Goal: Use online tool/utility: Utilize a website feature to perform a specific function

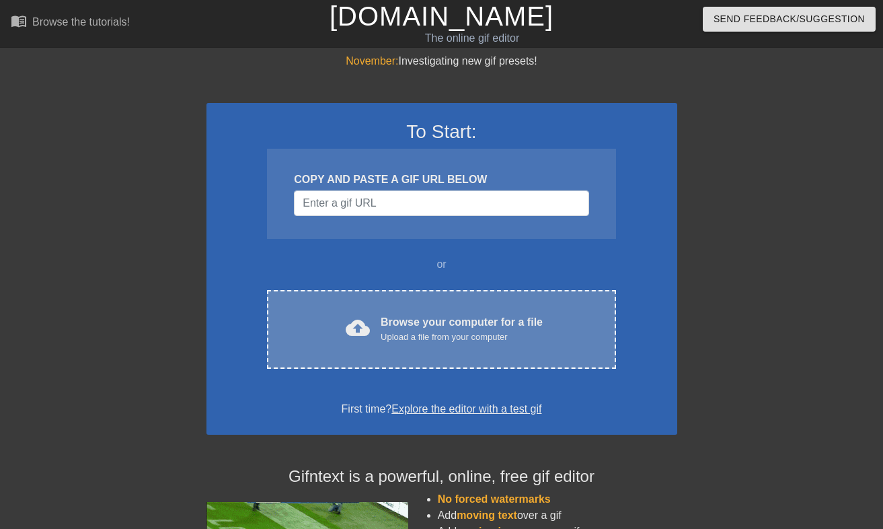
click at [369, 293] on div "cloud_upload Browse your computer for a file Upload a file from your computer C…" at bounding box center [441, 329] width 348 height 79
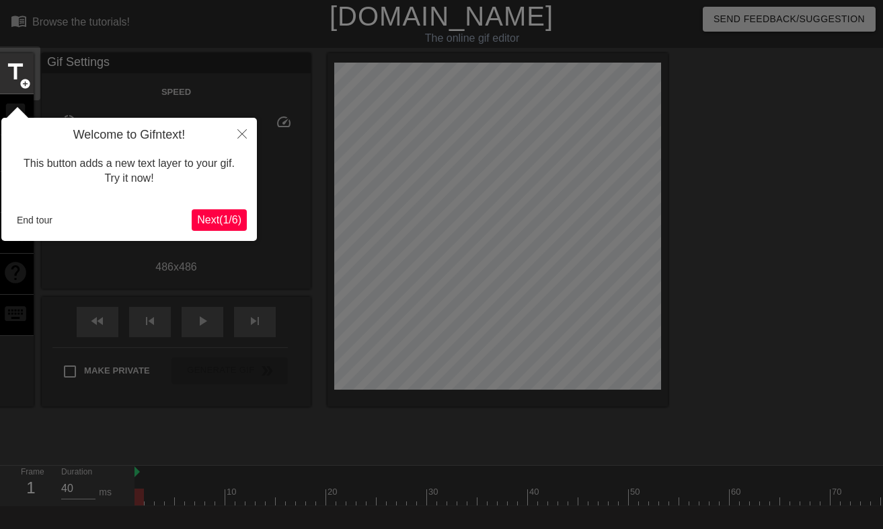
scroll to position [33, 0]
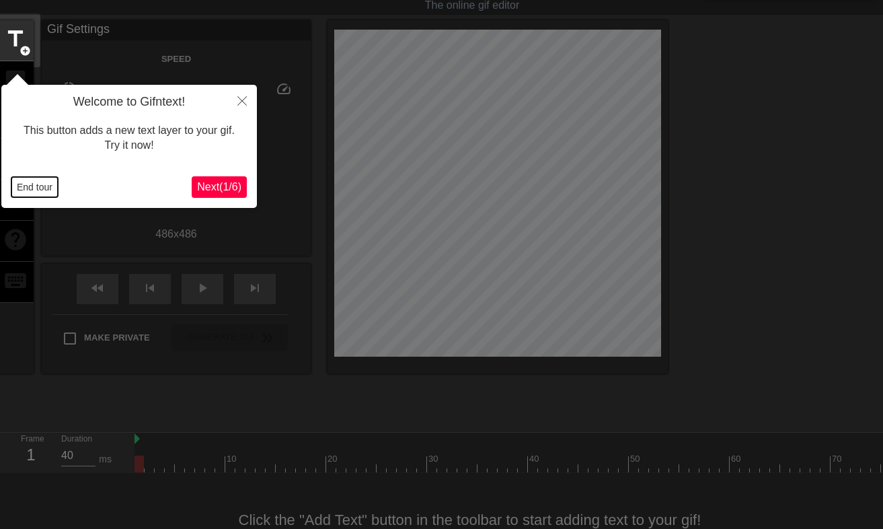
click at [33, 190] on button "End tour" at bounding box center [34, 187] width 46 height 20
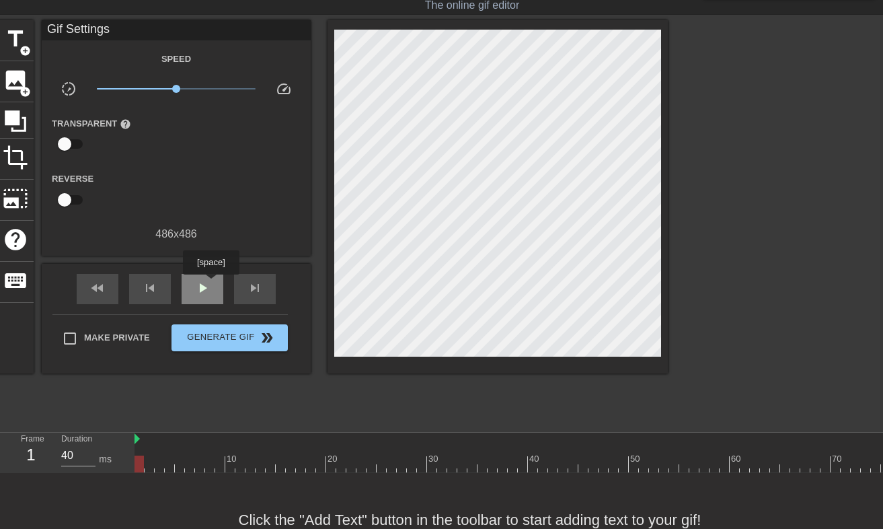
click at [213, 284] on div "play_arrow" at bounding box center [203, 289] width 42 height 30
click at [197, 286] on span "pause" at bounding box center [202, 288] width 16 height 16
click at [197, 286] on span "play_arrow" at bounding box center [202, 288] width 16 height 16
click at [197, 286] on span "pause" at bounding box center [202, 288] width 16 height 16
click at [197, 286] on span "play_arrow" at bounding box center [202, 288] width 16 height 16
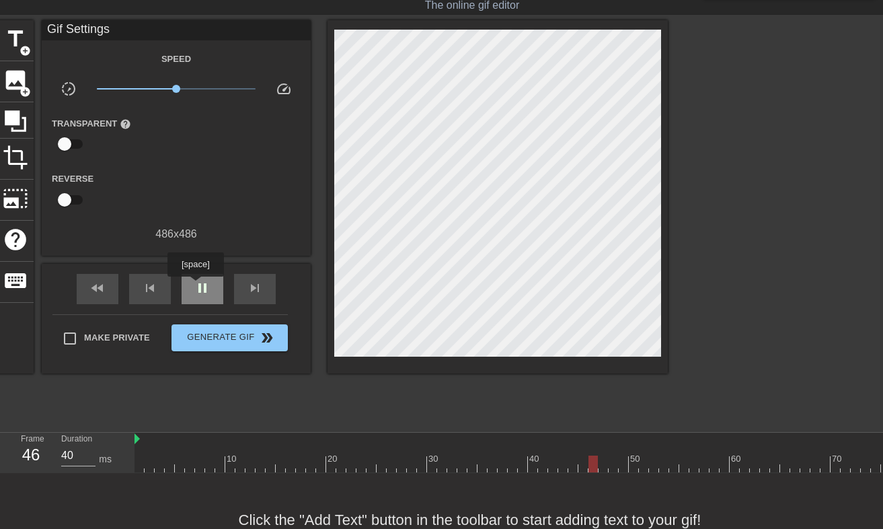
click at [197, 286] on span "pause" at bounding box center [202, 288] width 16 height 16
click at [165, 267] on div "fast_rewind skip_previous play_arrow skip_next" at bounding box center [176, 289] width 219 height 50
click at [16, 36] on span "title" at bounding box center [16, 39] width 26 height 26
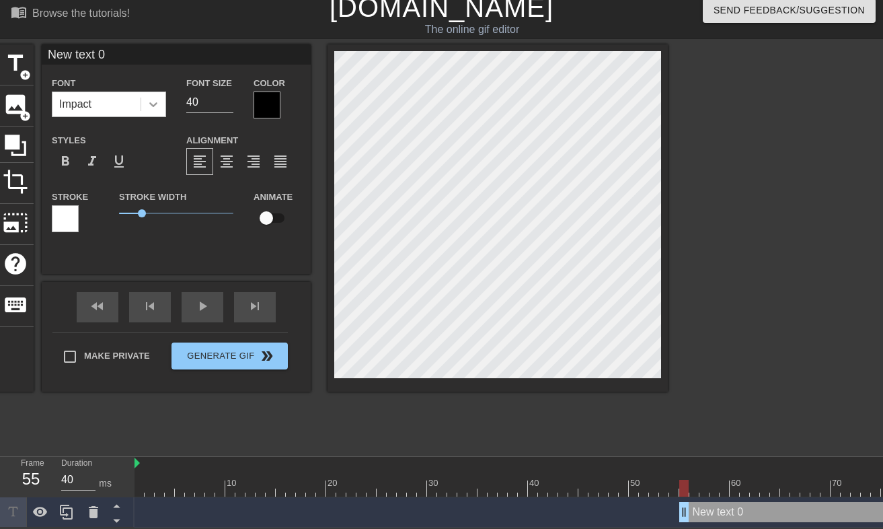
click at [153, 98] on icon at bounding box center [153, 104] width 13 height 13
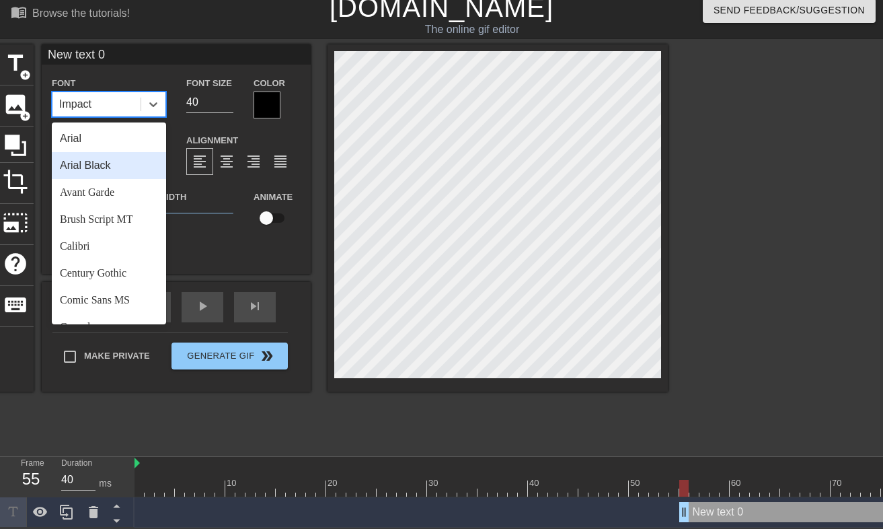
click at [106, 159] on div "Arial Black" at bounding box center [109, 165] width 114 height 27
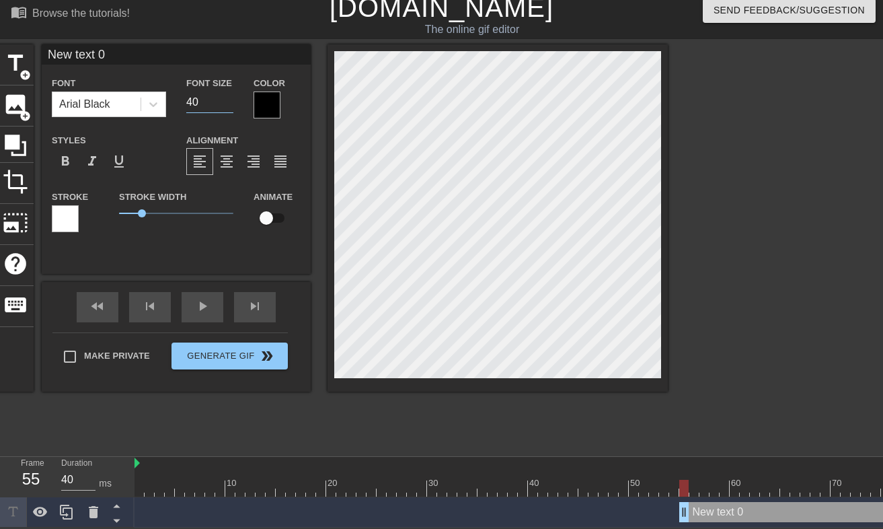
drag, startPoint x: 209, startPoint y: 100, endPoint x: 188, endPoint y: 100, distance: 21.5
click at [188, 100] on input "40" at bounding box center [209, 102] width 47 height 22
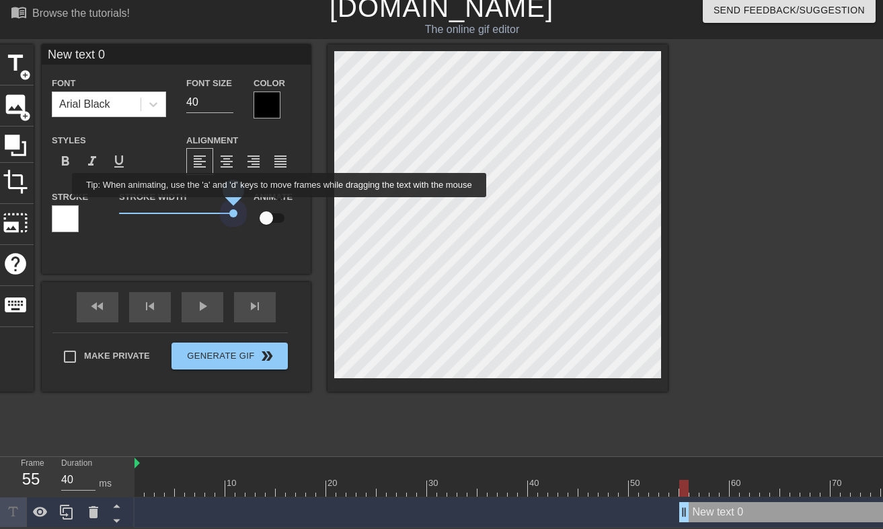
drag, startPoint x: 140, startPoint y: 212, endPoint x: 290, endPoint y: 207, distance: 150.1
click at [290, 207] on div "Stroke Stroke Width 5 Animate" at bounding box center [176, 216] width 269 height 56
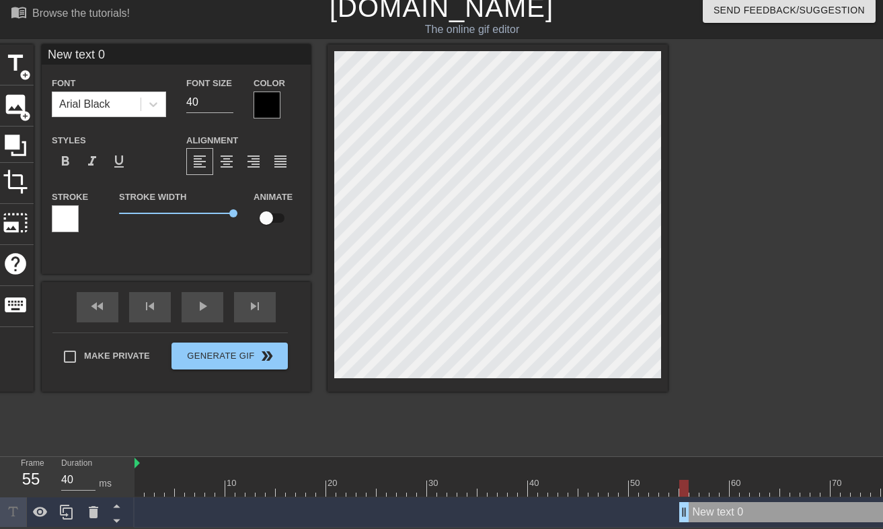
click at [151, 54] on input "New text 0" at bounding box center [176, 54] width 269 height 20
type input "GOON"
click at [229, 96] on input "140" at bounding box center [209, 102] width 47 height 22
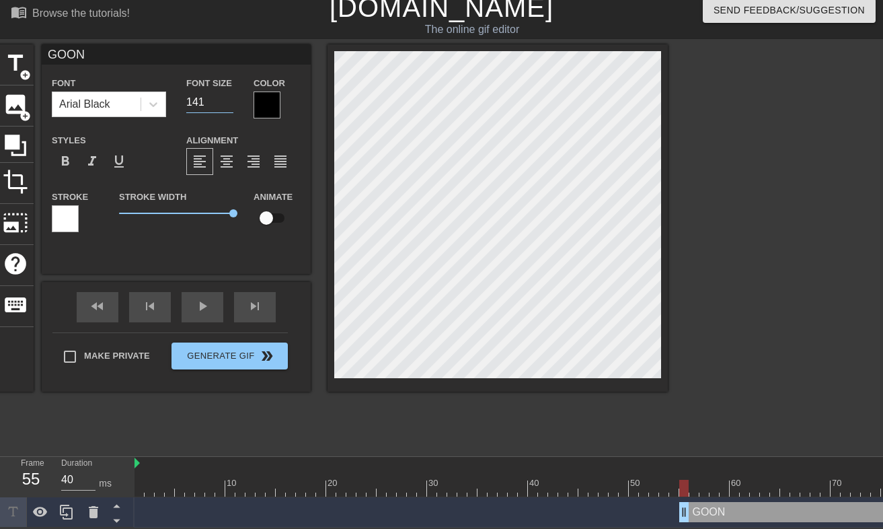
click at [229, 96] on input "141" at bounding box center [209, 102] width 47 height 22
click at [229, 96] on input "142" at bounding box center [209, 102] width 47 height 22
type input "143"
click at [229, 96] on input "143" at bounding box center [209, 102] width 47 height 22
click at [268, 101] on div at bounding box center [267, 104] width 27 height 27
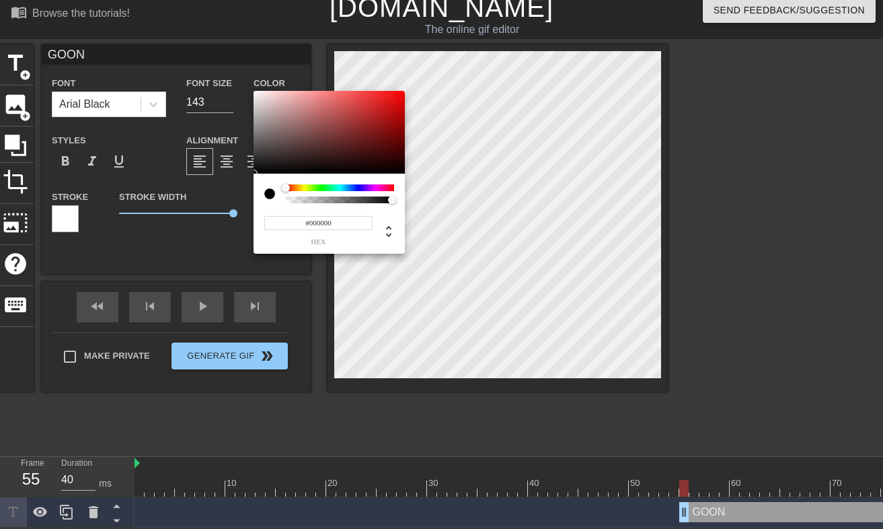
type input "0"
drag, startPoint x: 294, startPoint y: 202, endPoint x: 278, endPoint y: 200, distance: 16.2
click at [278, 200] on div at bounding box center [329, 193] width 130 height 19
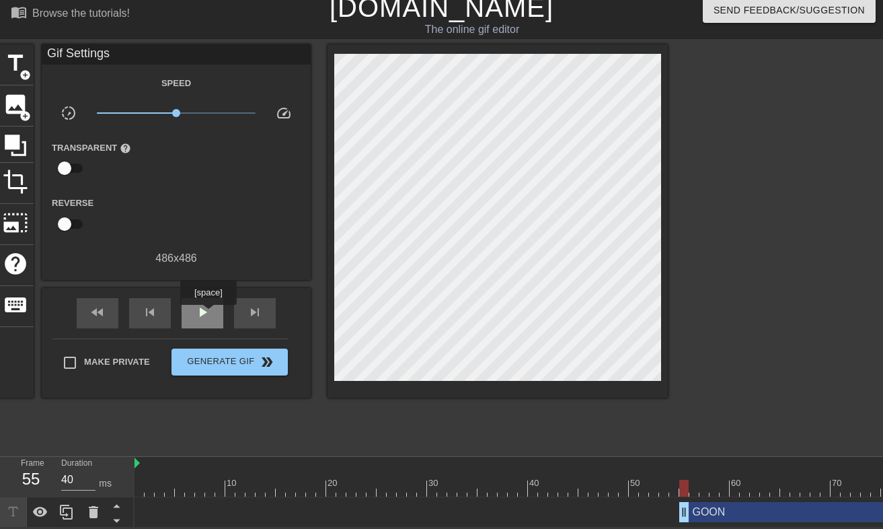
click at [210, 314] on span "play_arrow" at bounding box center [202, 312] width 16 height 16
drag, startPoint x: 684, startPoint y: 508, endPoint x: 676, endPoint y: 508, distance: 8.1
click at [198, 295] on div "fast_rewind skip_previous pause skip_next" at bounding box center [176, 313] width 219 height 50
click at [202, 304] on span "pause" at bounding box center [202, 312] width 16 height 16
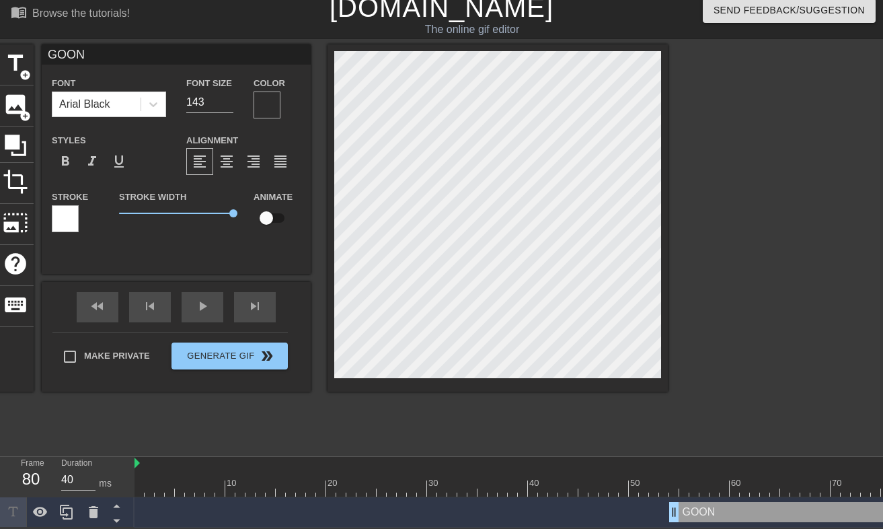
click at [161, 55] on input "GOON" at bounding box center [176, 54] width 269 height 20
type input "GOON TO ASS"
click at [229, 102] on input "142" at bounding box center [209, 102] width 47 height 22
click at [229, 102] on input "141" at bounding box center [209, 102] width 47 height 22
click at [229, 102] on input "74" at bounding box center [209, 102] width 47 height 22
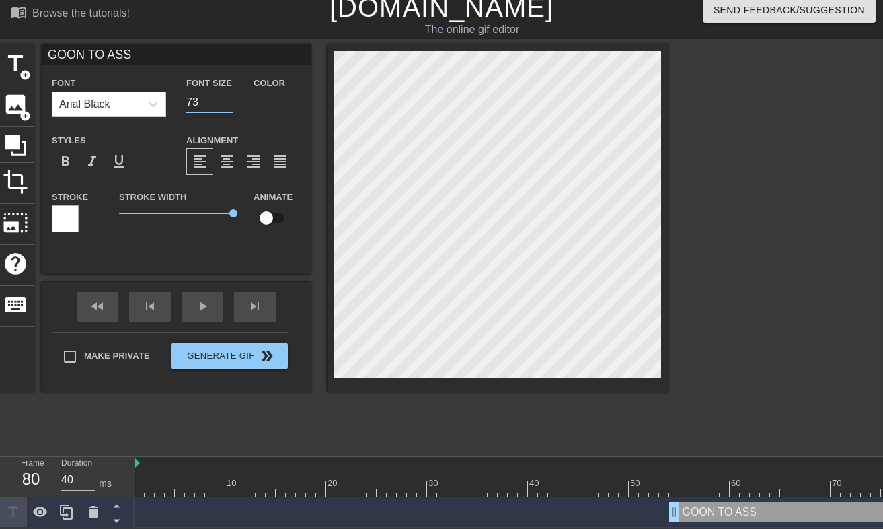
click at [229, 102] on input "73" at bounding box center [209, 102] width 47 height 22
click at [229, 102] on input "72" at bounding box center [209, 102] width 47 height 22
click at [229, 102] on input "71" at bounding box center [209, 102] width 47 height 22
click at [229, 102] on input "70" at bounding box center [209, 102] width 47 height 22
click at [229, 102] on input "69" at bounding box center [209, 102] width 47 height 22
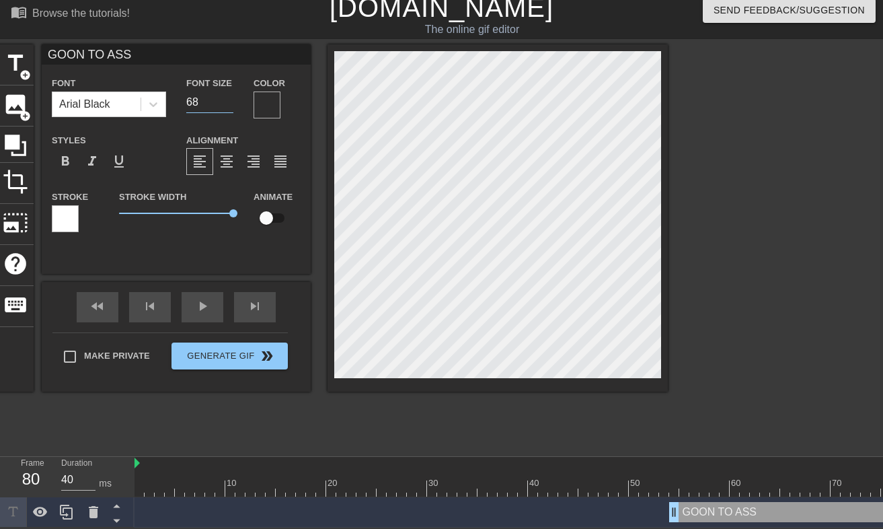
click at [229, 102] on input "68" at bounding box center [209, 102] width 47 height 22
click at [229, 102] on input "67" at bounding box center [209, 102] width 47 height 22
click at [229, 102] on input "66" at bounding box center [209, 102] width 47 height 22
click at [229, 102] on input "65" at bounding box center [209, 102] width 47 height 22
click at [229, 102] on input "64" at bounding box center [209, 102] width 47 height 22
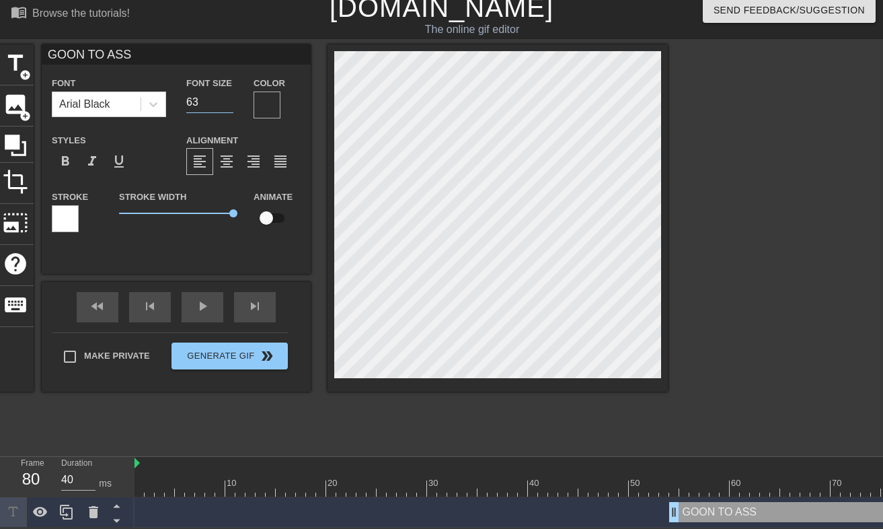
click at [229, 102] on input "63" at bounding box center [209, 102] width 47 height 22
click at [229, 102] on input "62" at bounding box center [209, 102] width 47 height 22
type input "61"
click at [229, 102] on input "61" at bounding box center [209, 102] width 47 height 22
drag, startPoint x: 231, startPoint y: 212, endPoint x: 211, endPoint y: 211, distance: 20.9
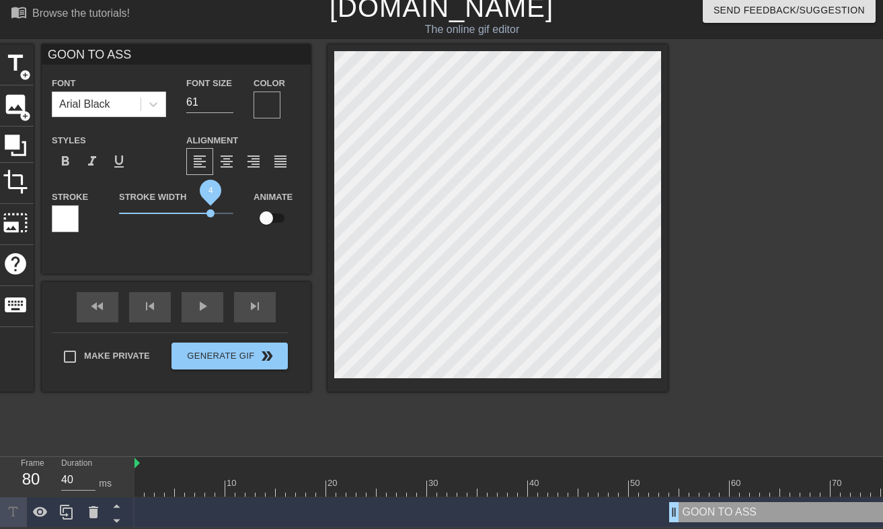
click at [211, 211] on span "4" at bounding box center [211, 213] width 8 height 8
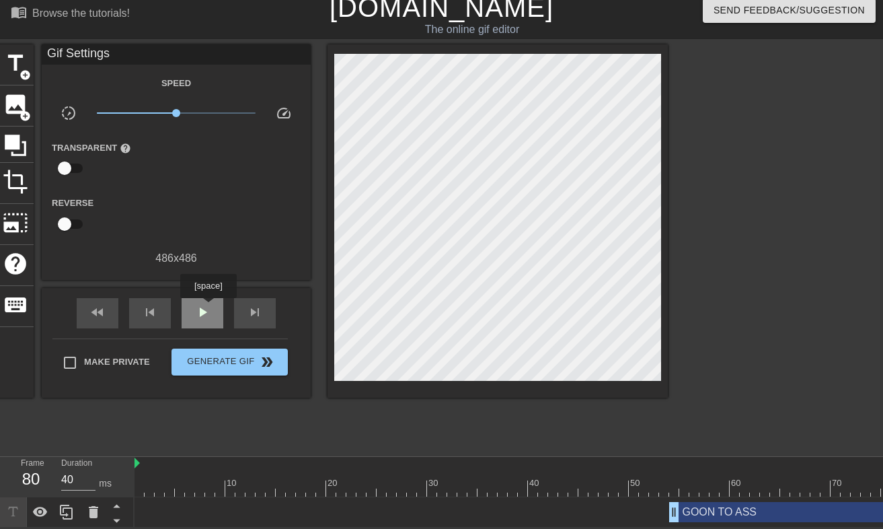
click at [210, 307] on span "play_arrow" at bounding box center [202, 312] width 16 height 16
click at [204, 321] on div "pause" at bounding box center [203, 313] width 42 height 30
click at [14, 61] on span "title" at bounding box center [16, 63] width 26 height 26
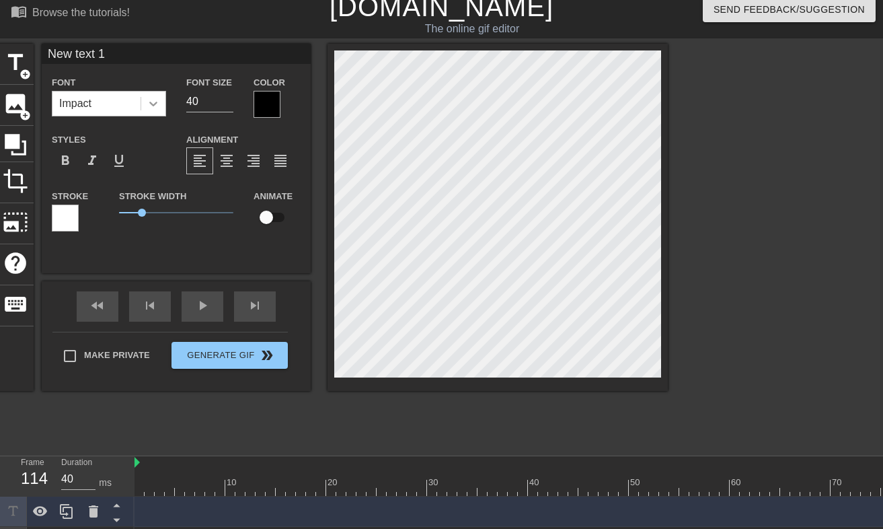
click at [154, 94] on div at bounding box center [153, 103] width 24 height 24
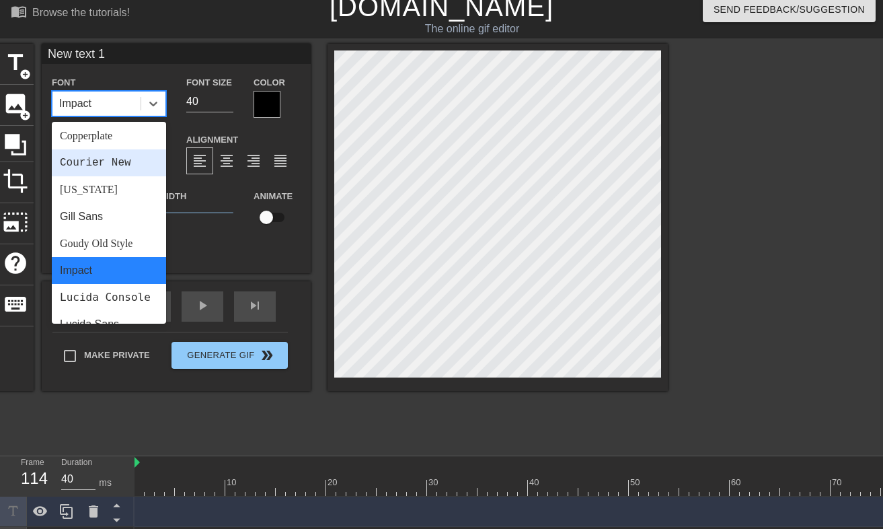
scroll to position [221, 0]
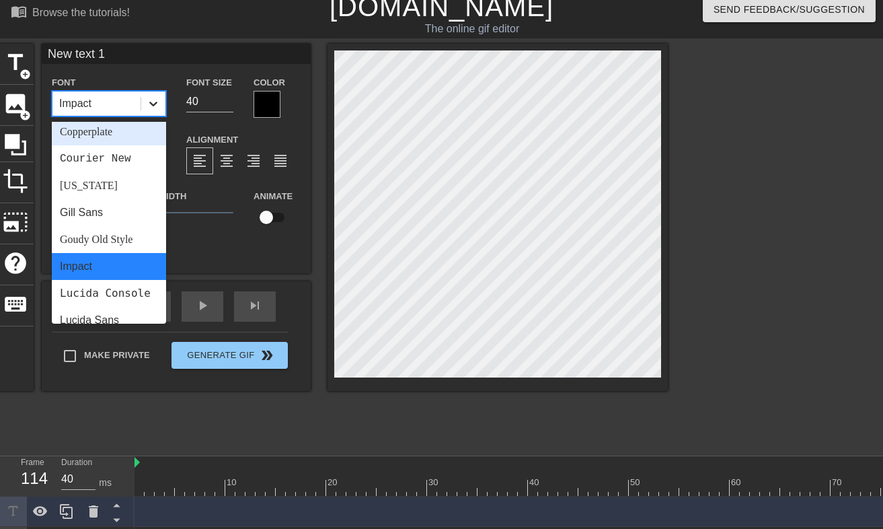
click at [157, 106] on icon at bounding box center [153, 103] width 13 height 13
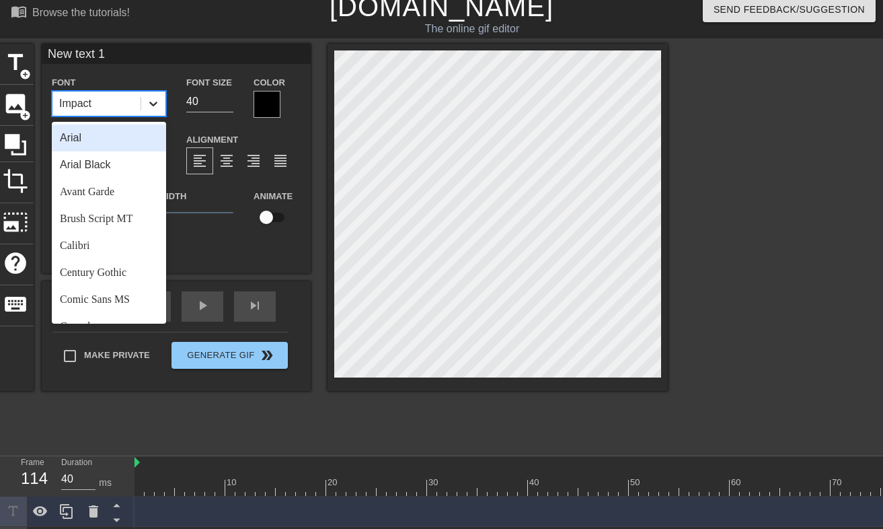
click at [157, 106] on icon at bounding box center [153, 103] width 13 height 13
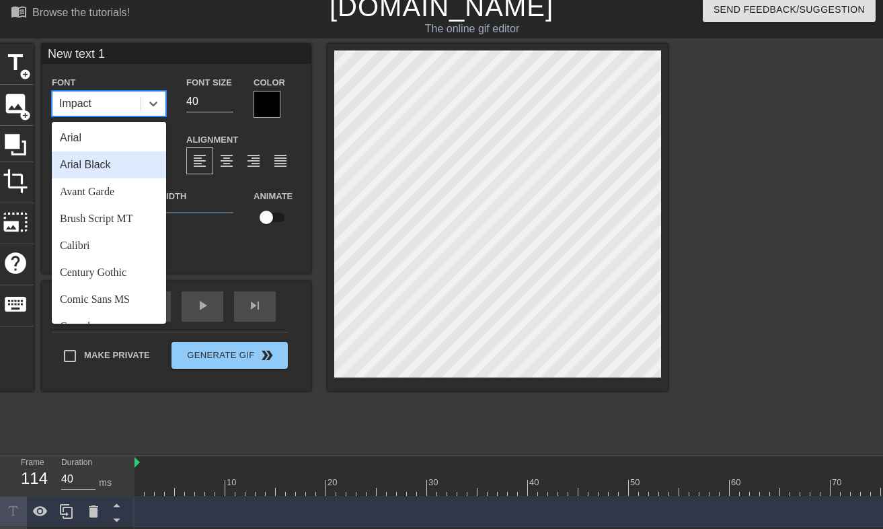
click at [117, 155] on div "Arial Black" at bounding box center [109, 164] width 114 height 27
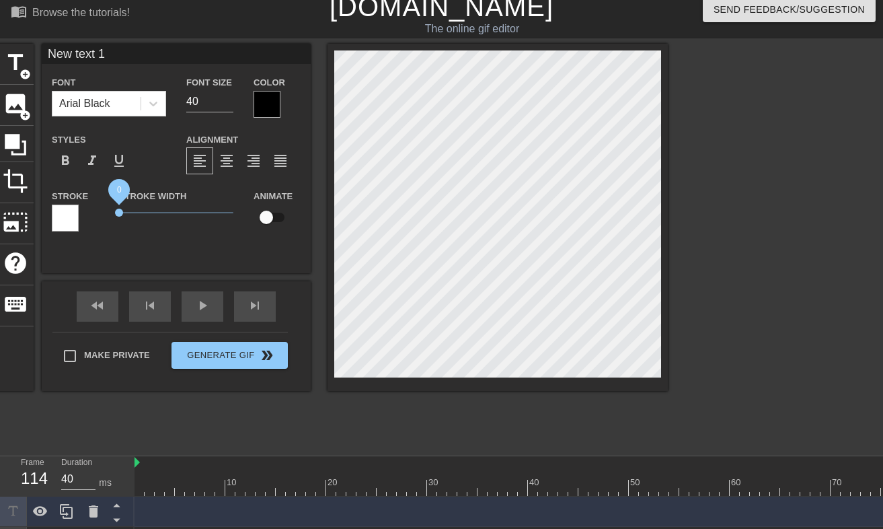
drag, startPoint x: 143, startPoint y: 211, endPoint x: 106, endPoint y: 211, distance: 36.3
click at [106, 211] on div "Stroke Stroke Width 0 Animate" at bounding box center [176, 216] width 269 height 56
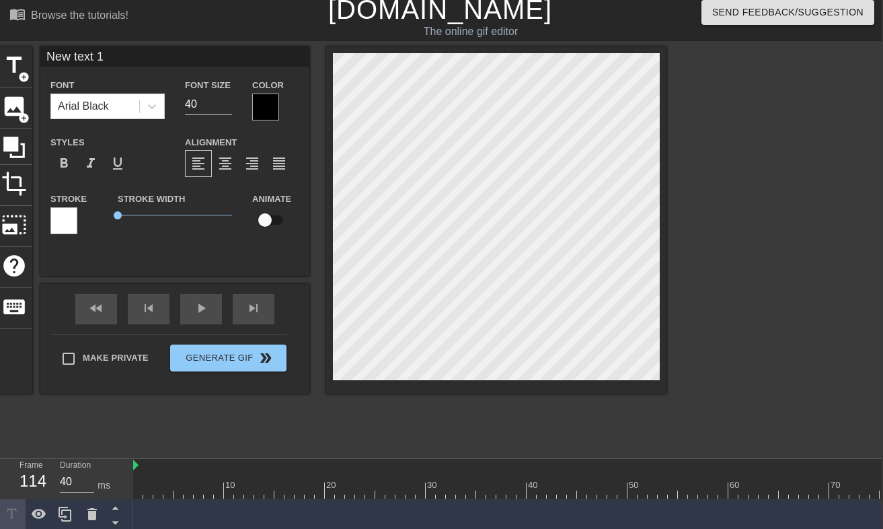
click at [137, 63] on input "New text 1" at bounding box center [174, 56] width 269 height 20
type input "P"
type input "p"
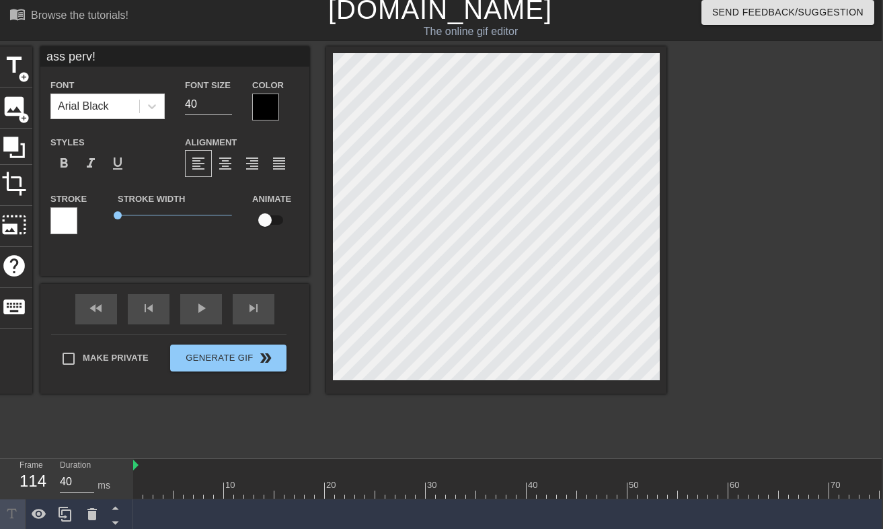
type input "ass perv!"
click at [261, 110] on div at bounding box center [265, 106] width 27 height 27
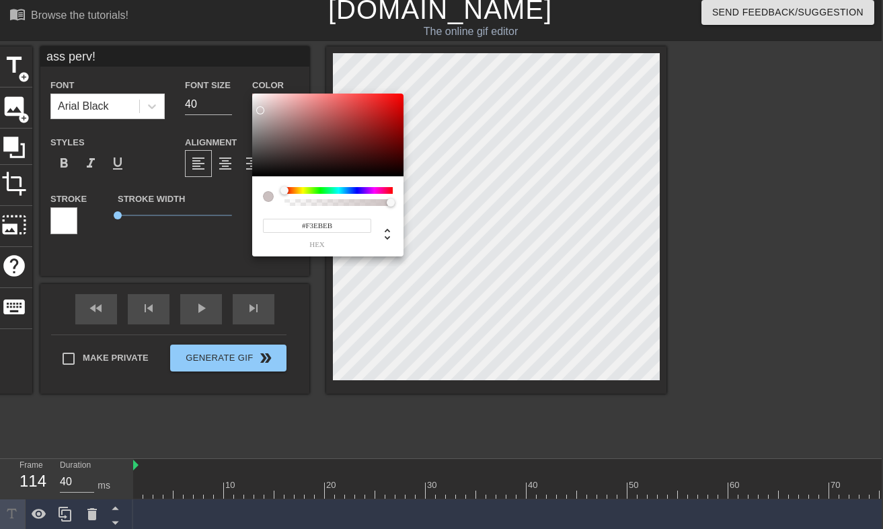
type input "#FFF9F9"
drag, startPoint x: 261, startPoint y: 110, endPoint x: 256, endPoint y: 91, distance: 20.2
click at [256, 91] on div "#FFF9F9 hex" at bounding box center [441, 264] width 883 height 529
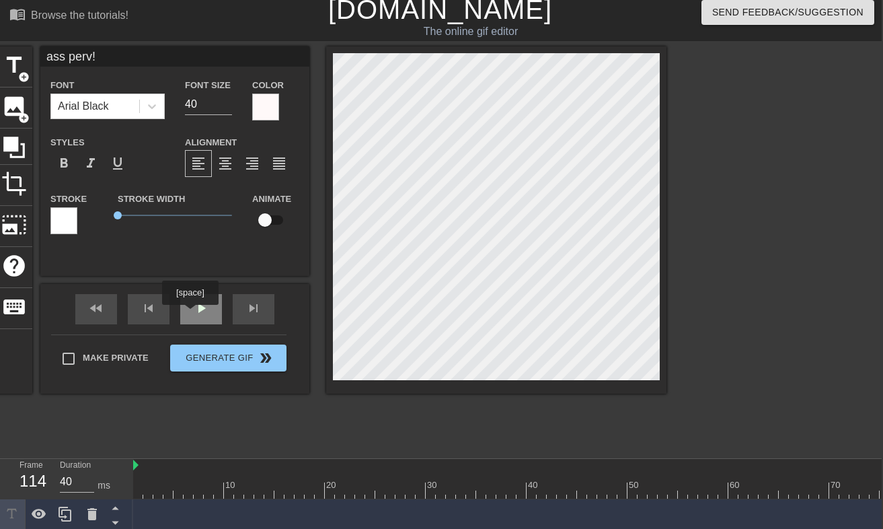
click at [198, 307] on span "play_arrow" at bounding box center [201, 308] width 16 height 16
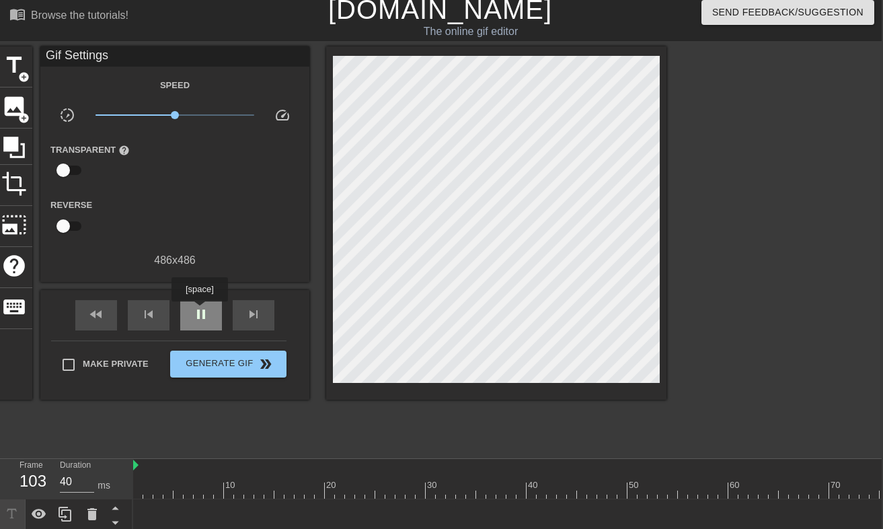
click at [201, 311] on span "pause" at bounding box center [201, 314] width 16 height 16
click at [201, 311] on span "play_arrow" at bounding box center [201, 314] width 16 height 16
click at [201, 311] on span "pause" at bounding box center [201, 314] width 16 height 16
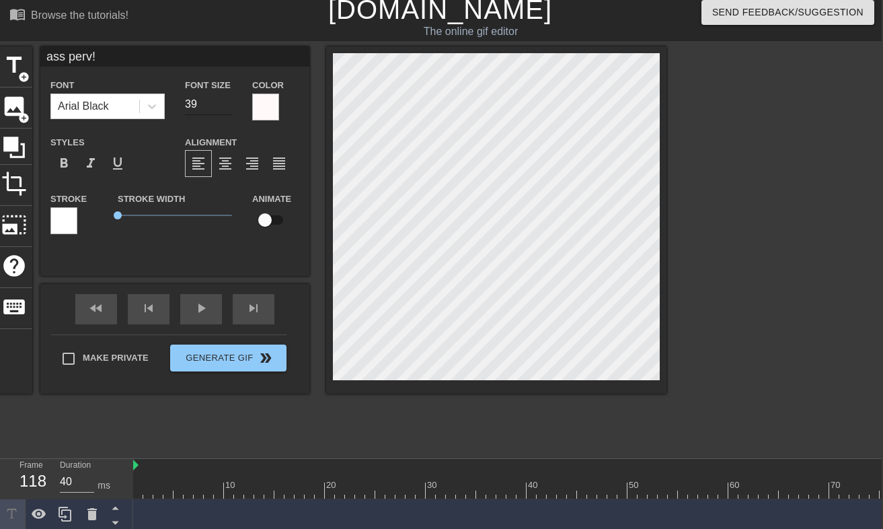
click at [228, 107] on input "39" at bounding box center [208, 104] width 47 height 22
click at [228, 107] on input "38" at bounding box center [208, 104] width 47 height 22
click at [228, 107] on input "37" at bounding box center [208, 104] width 47 height 22
click at [228, 107] on input "36" at bounding box center [208, 104] width 47 height 22
click at [228, 107] on input "35" at bounding box center [208, 104] width 47 height 22
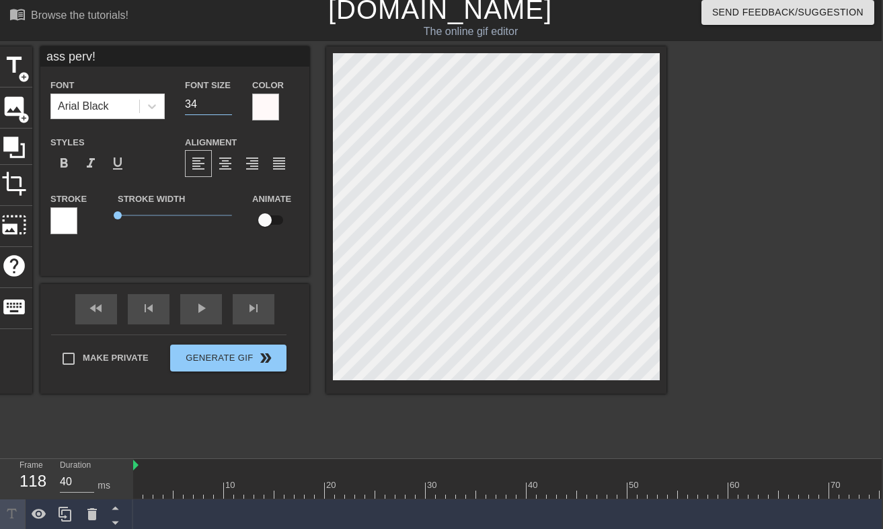
click at [228, 107] on input "34" at bounding box center [208, 104] width 47 height 22
click at [228, 107] on input "33" at bounding box center [208, 104] width 47 height 22
click at [228, 107] on input "32" at bounding box center [208, 104] width 47 height 22
click at [228, 107] on input "31" at bounding box center [208, 104] width 47 height 22
click at [228, 107] on input "30" at bounding box center [208, 104] width 47 height 22
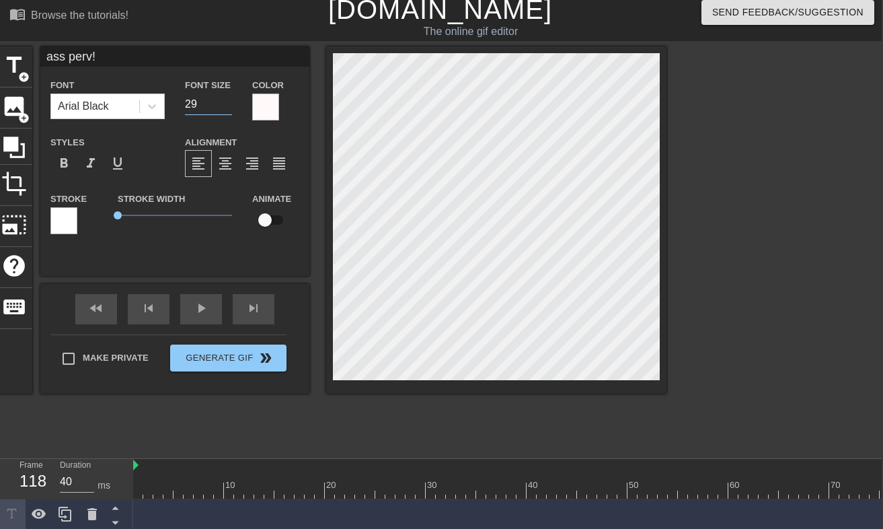
click at [226, 105] on input "29" at bounding box center [208, 104] width 47 height 22
click at [226, 105] on input "28" at bounding box center [208, 104] width 47 height 22
click at [226, 105] on input "27" at bounding box center [208, 104] width 47 height 22
click at [226, 105] on input "26" at bounding box center [208, 104] width 47 height 22
type input "25"
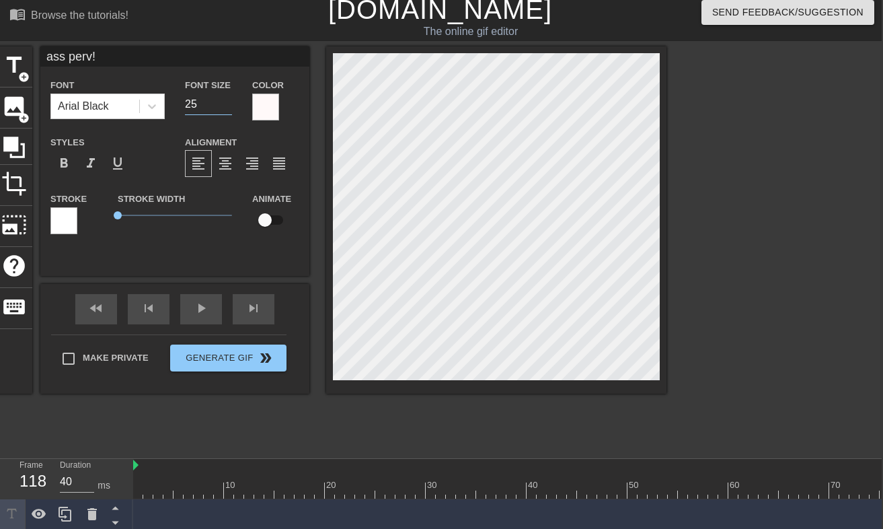
click at [226, 105] on input "25" at bounding box center [208, 104] width 47 height 22
click at [316, 61] on div "title add_circle image add_circle crop photo_size_select_large help keyboard as…" at bounding box center [331, 219] width 671 height 347
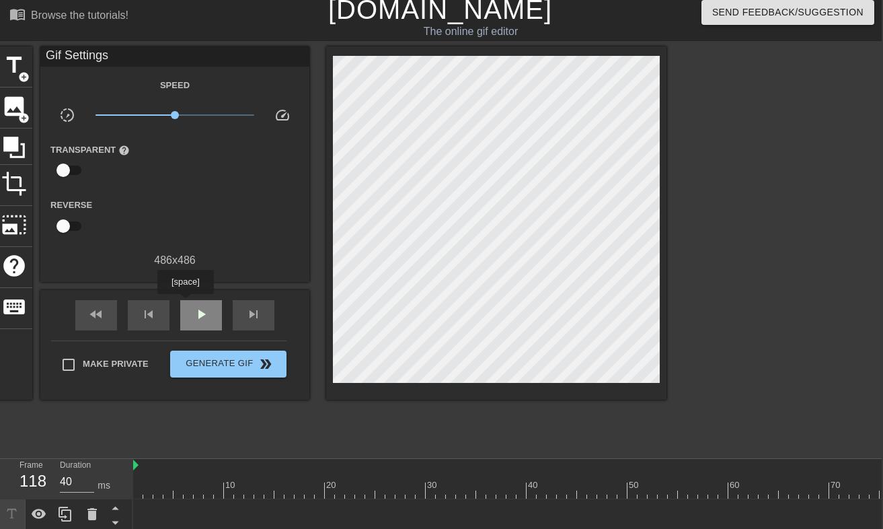
click at [187, 303] on div "play_arrow" at bounding box center [201, 315] width 42 height 30
click at [207, 311] on span "pause" at bounding box center [201, 314] width 16 height 16
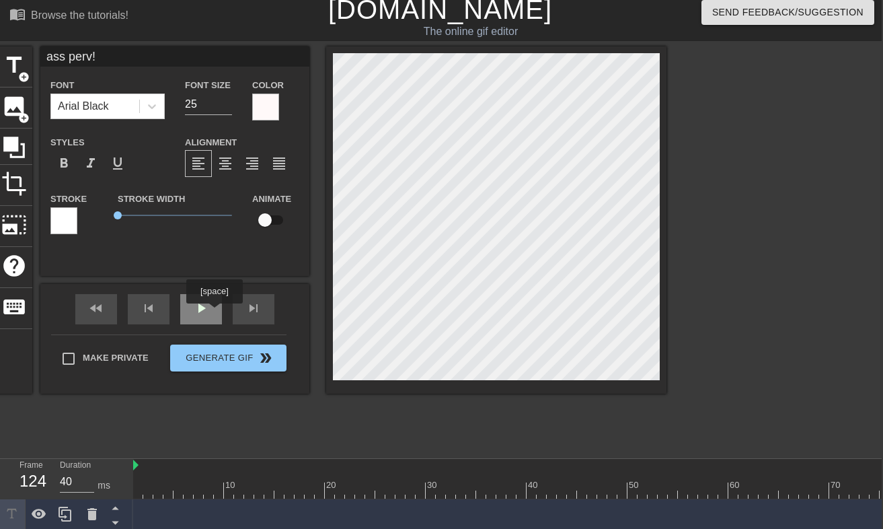
click at [214, 314] on div "play_arrow" at bounding box center [201, 309] width 42 height 30
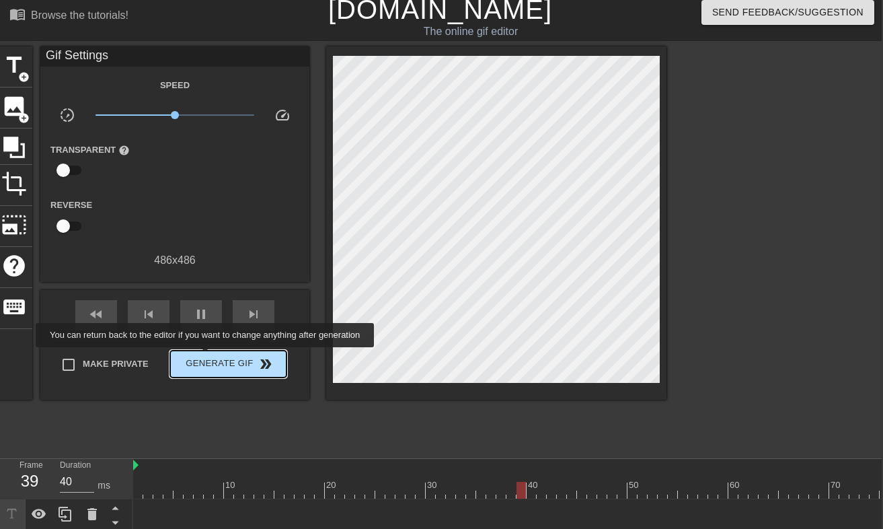
click at [214, 357] on span "Generate Gif double_arrow" at bounding box center [229, 364] width 106 height 16
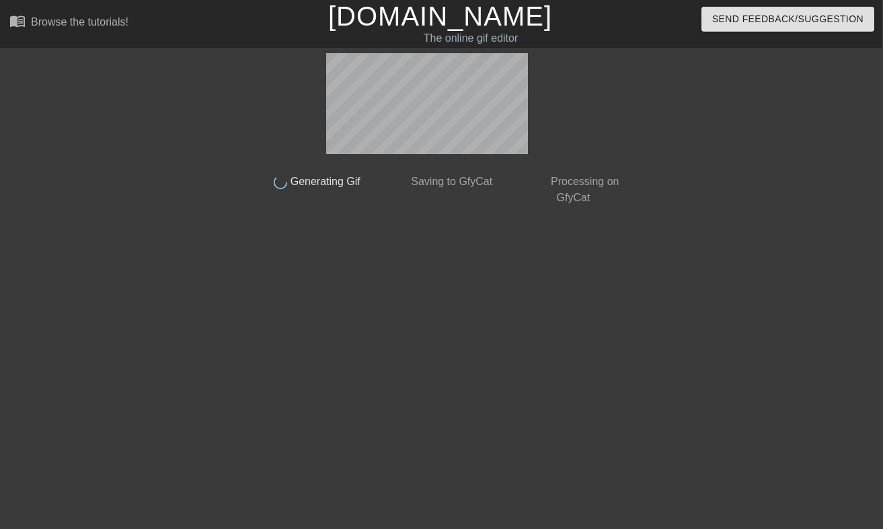
scroll to position [0, 1]
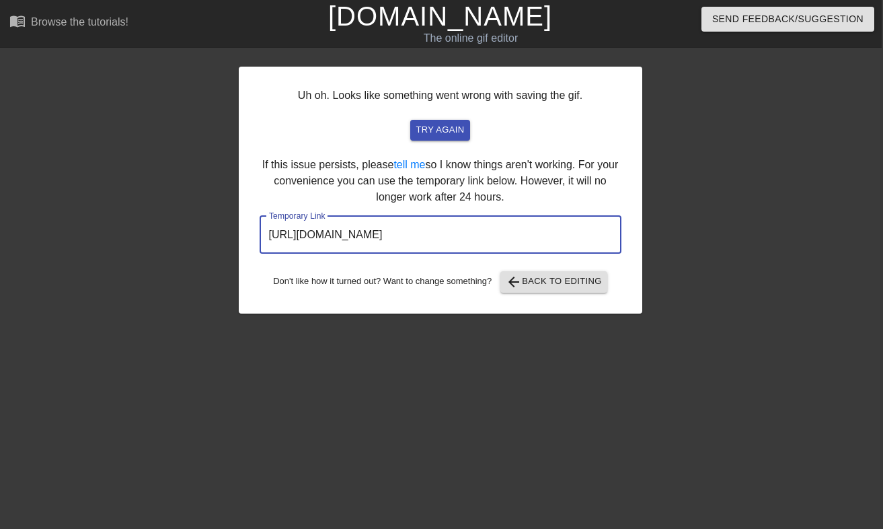
click at [493, 241] on input "[URL][DOMAIN_NAME]" at bounding box center [441, 235] width 362 height 38
